Goal: Navigation & Orientation: Go to known website

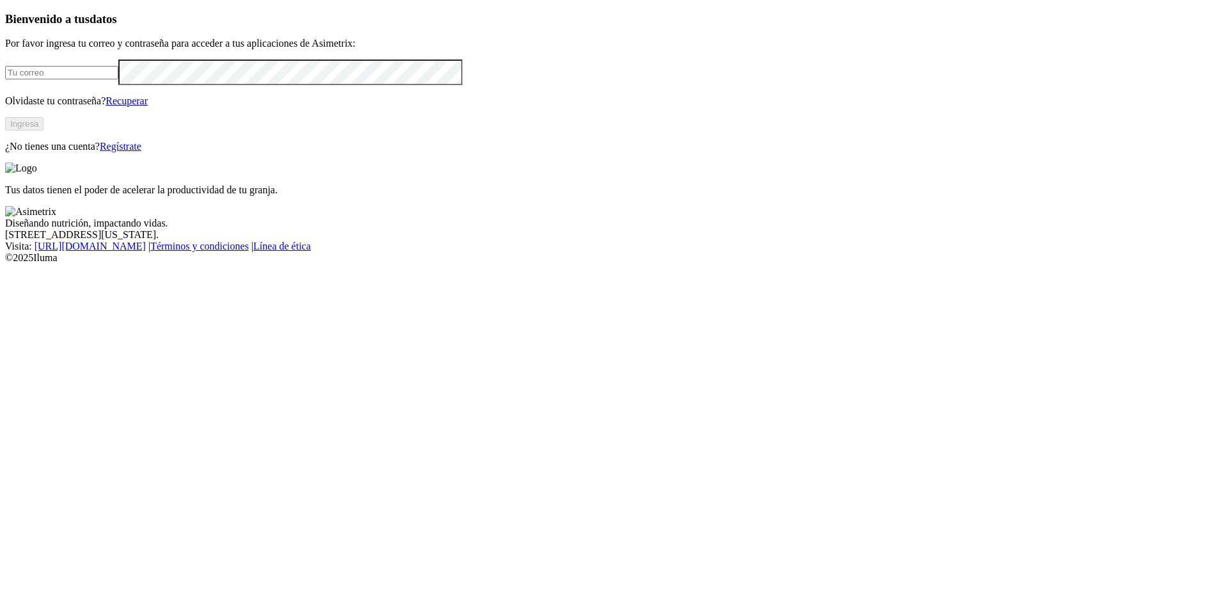
click at [118, 79] on input "email" at bounding box center [61, 72] width 113 height 13
type input "[PERSON_NAME][EMAIL_ADDRESS][PERSON_NAME][DOMAIN_NAME]"
click at [44, 131] on button "Ingresa" at bounding box center [24, 123] width 38 height 13
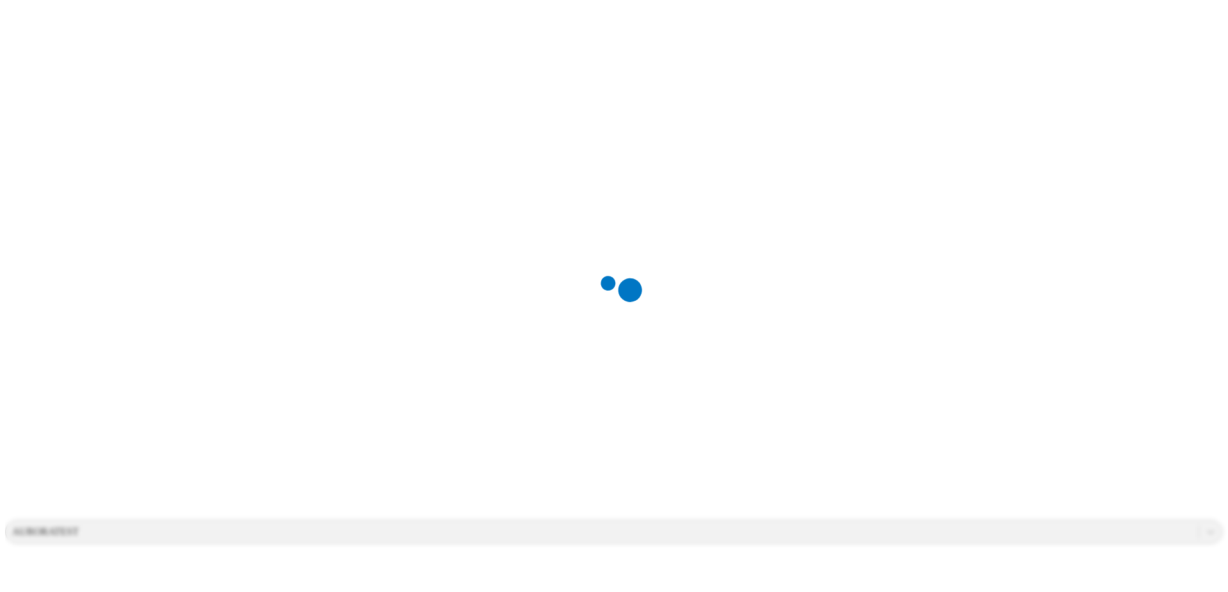
click at [786, 209] on div at bounding box center [619, 296] width 1228 height 592
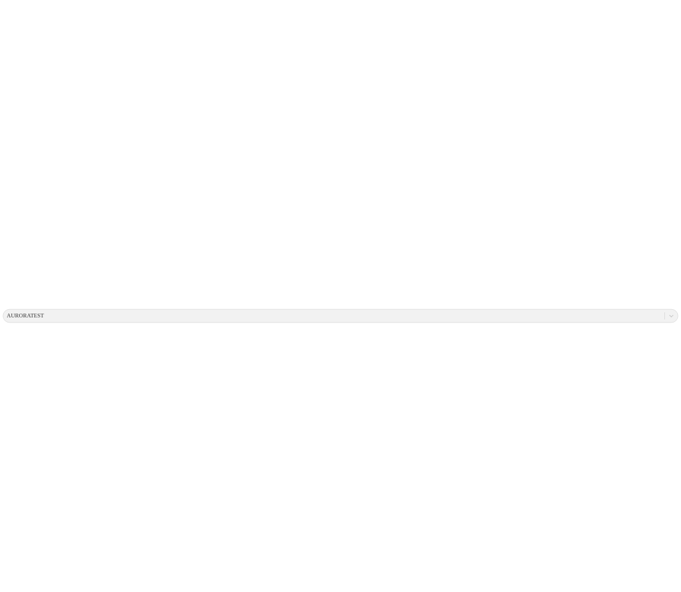
scroll to position [201, 0]
